Goal: Transaction & Acquisition: Purchase product/service

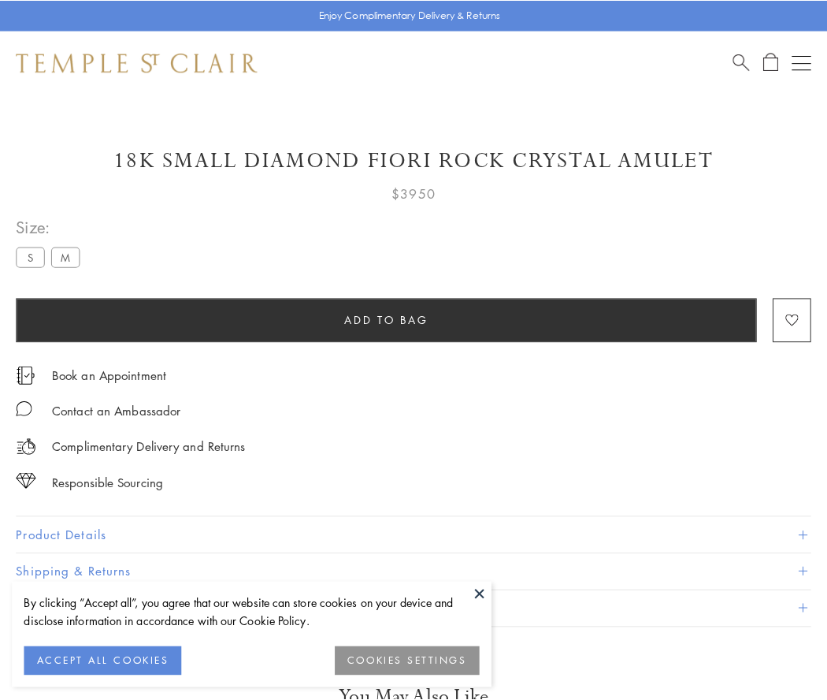
scroll to position [93, 0]
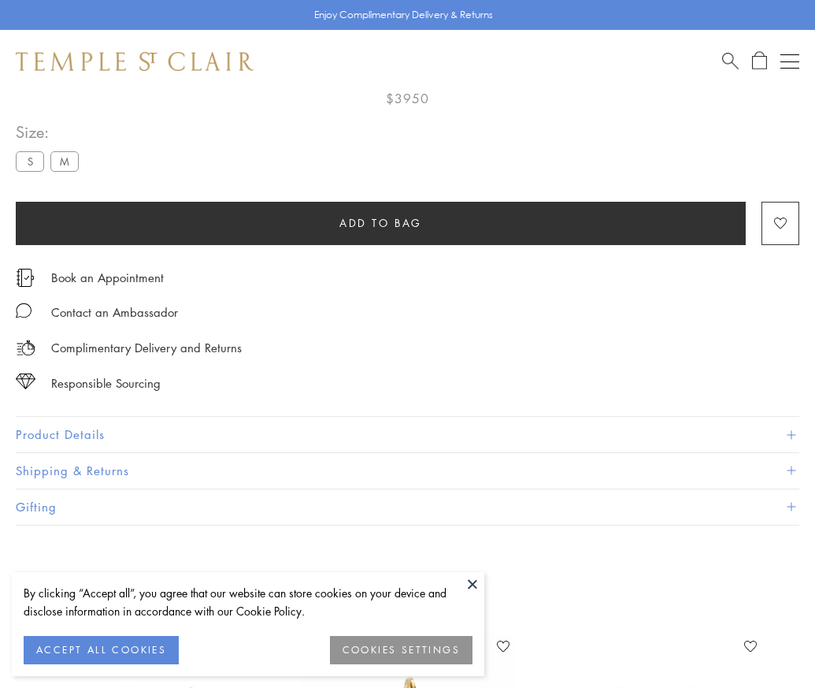
click at [380, 221] on span "Add to bag" at bounding box center [381, 222] width 83 height 17
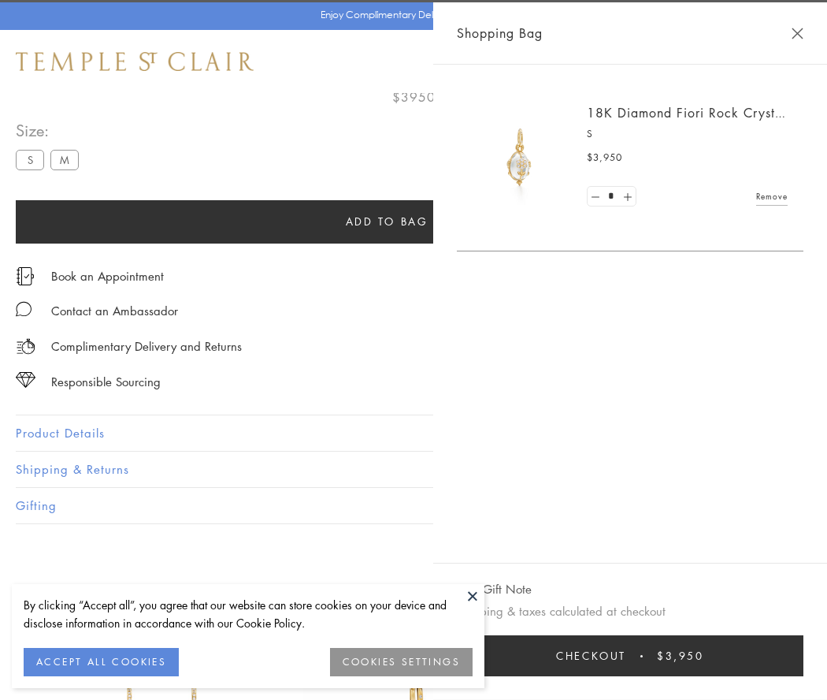
click at [685, 655] on button "Checkout $3,950" at bounding box center [630, 655] width 347 height 41
